Goal: Check status: Check status

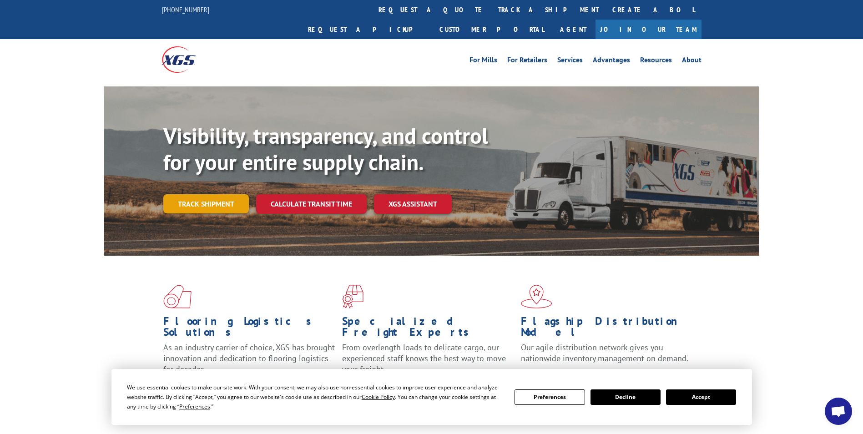
click at [183, 194] on link "Track shipment" at bounding box center [206, 203] width 86 height 19
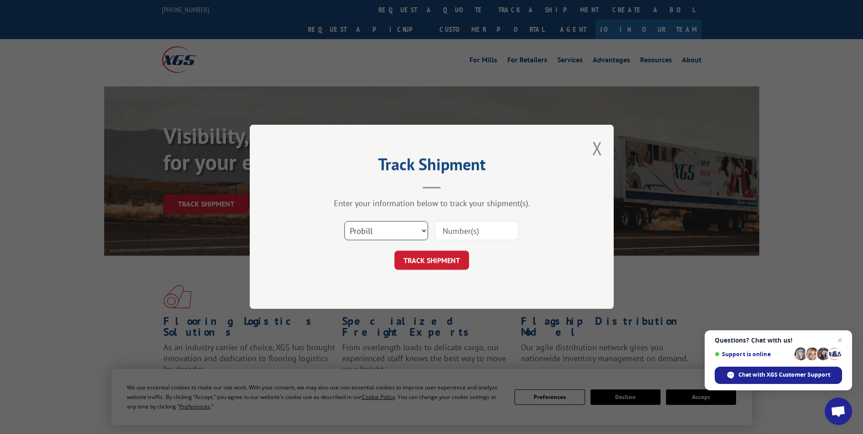
click at [427, 231] on select "Select category... Probill BOL PO" at bounding box center [386, 231] width 84 height 19
select select "bol"
click at [344, 222] on select "Select category... Probill BOL PO" at bounding box center [386, 231] width 84 height 19
click at [474, 230] on input at bounding box center [477, 231] width 84 height 19
type input "77241"
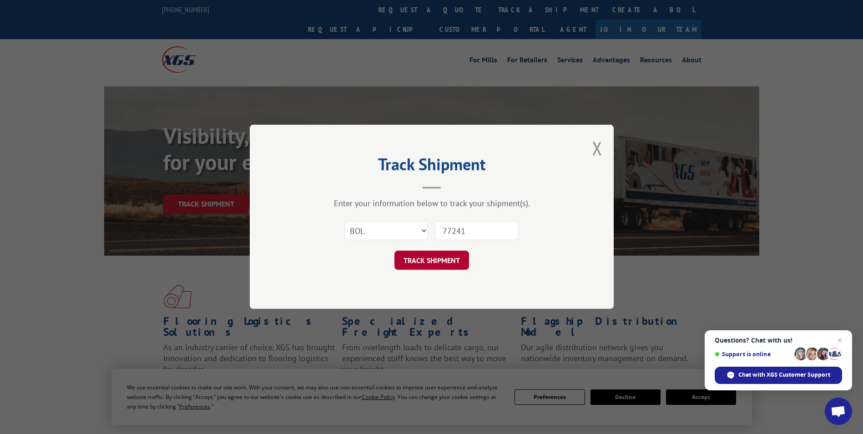
click at [455, 256] on button "TRACK SHIPMENT" at bounding box center [431, 260] width 75 height 19
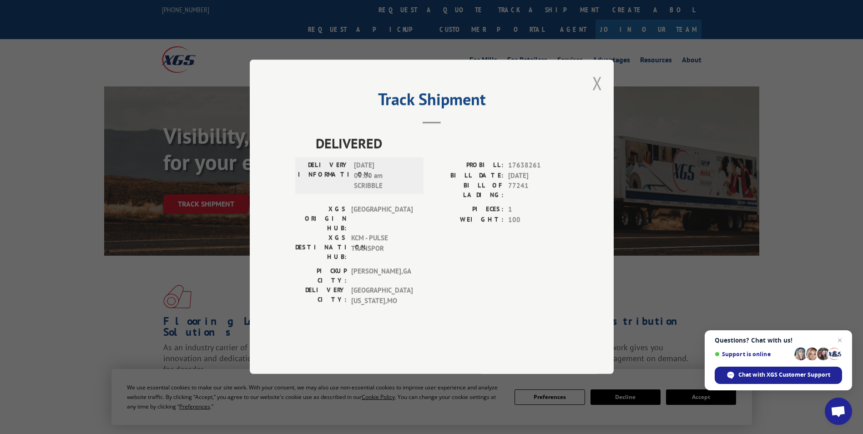
click at [594, 95] on button "Close modal" at bounding box center [597, 83] width 10 height 24
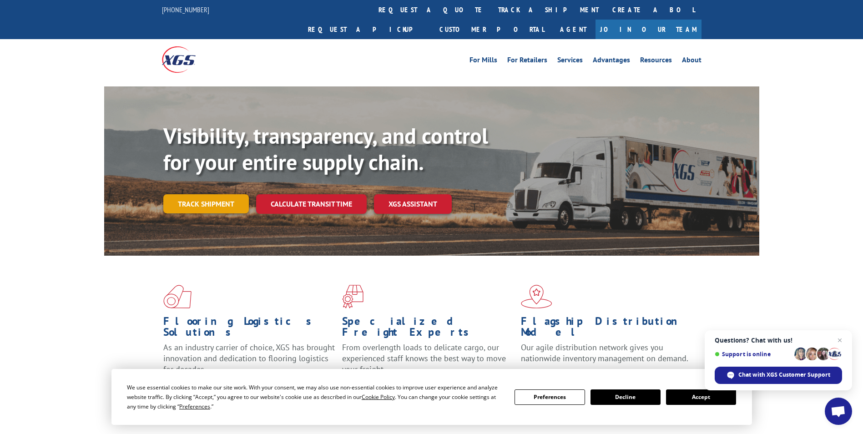
click at [193, 194] on link "Track shipment" at bounding box center [206, 203] width 86 height 19
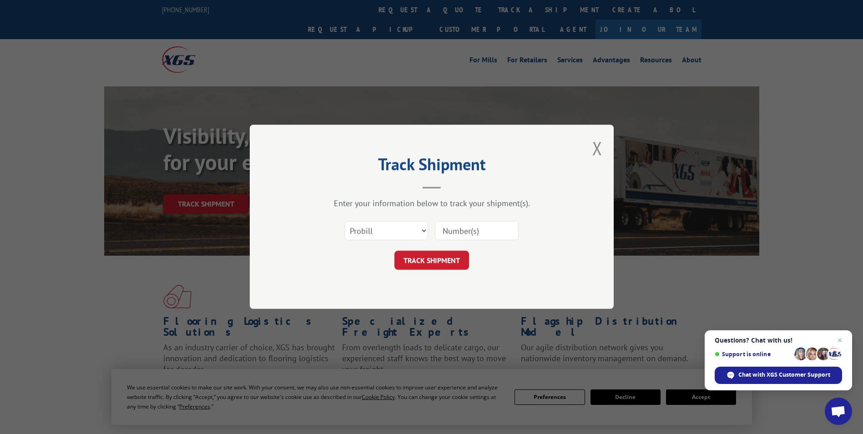
click at [434, 233] on div "Select category... Probill BOL PO" at bounding box center [431, 231] width 273 height 30
click at [420, 232] on select "Select category... Probill BOL PO" at bounding box center [386, 231] width 84 height 19
select select "bol"
click at [344, 222] on select "Select category... Probill BOL PO" at bounding box center [386, 231] width 84 height 19
click at [461, 234] on input at bounding box center [477, 231] width 84 height 19
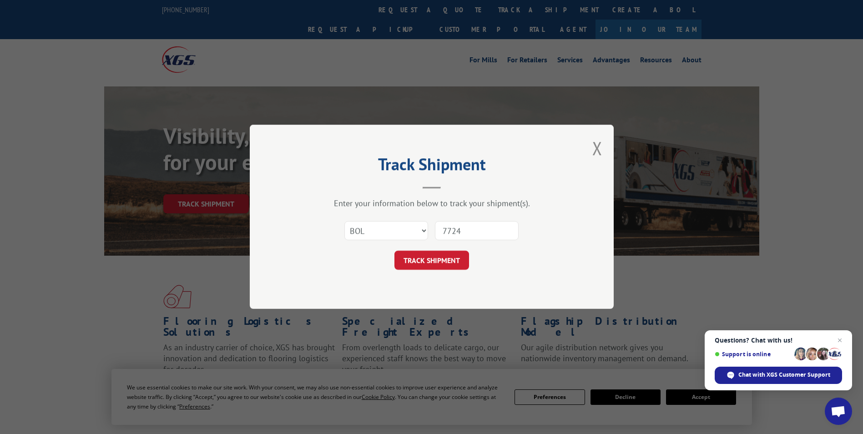
type input "77248"
click button "TRACK SHIPMENT" at bounding box center [431, 260] width 75 height 19
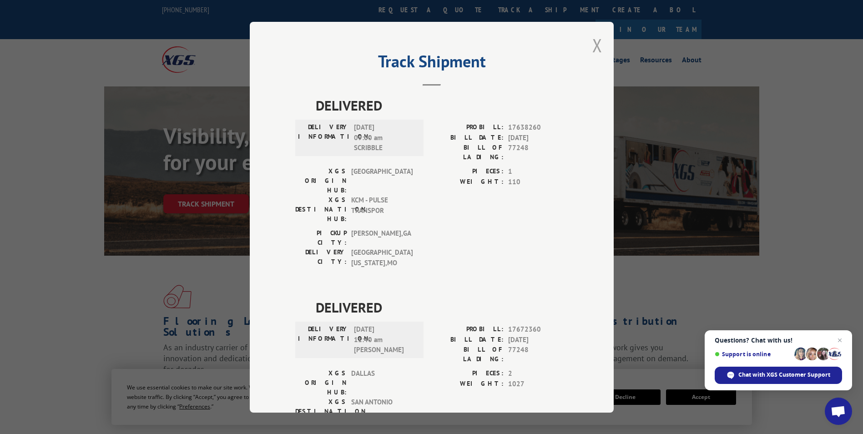
click at [596, 43] on button "Close modal" at bounding box center [597, 45] width 10 height 24
